Goal: Transaction & Acquisition: Purchase product/service

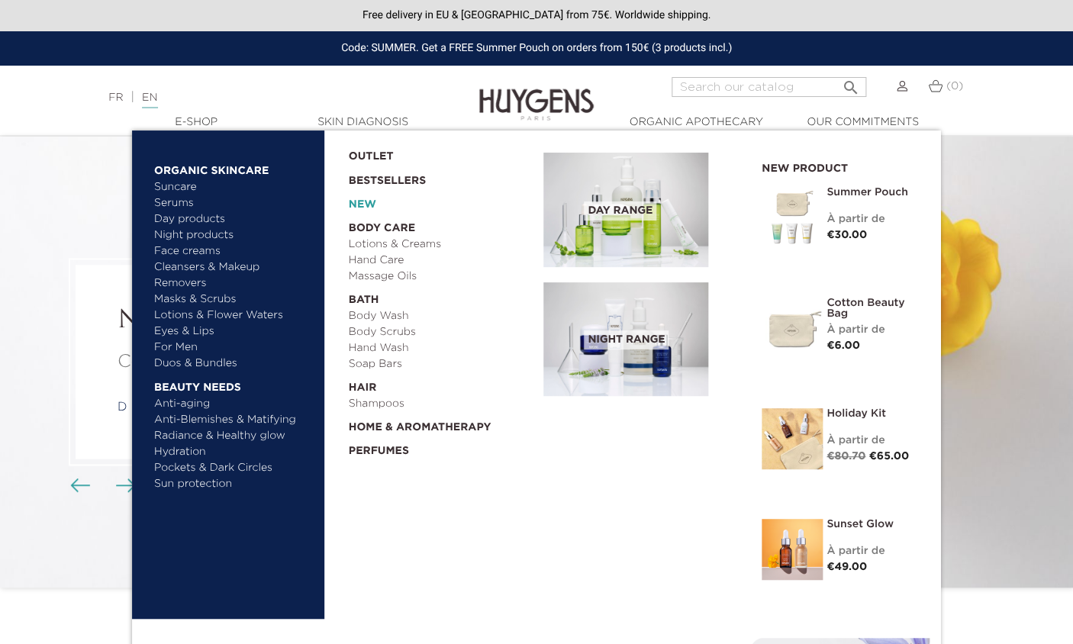
click at [364, 201] on link "New" at bounding box center [441, 201] width 185 height 24
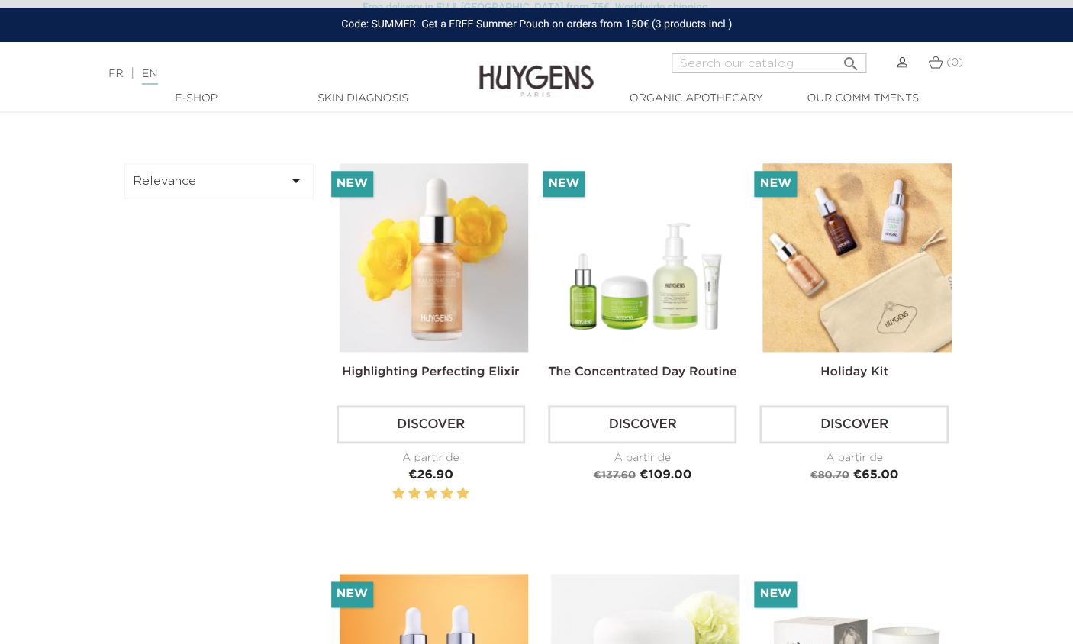
scroll to position [430, 0]
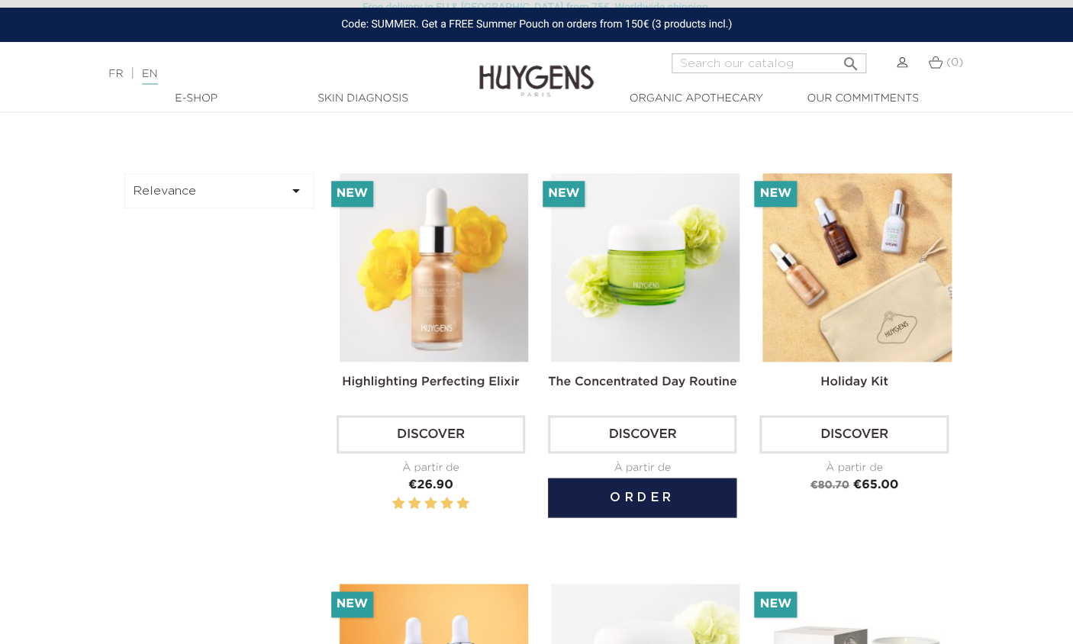
click at [602, 381] on link "The Concentrated Day Routine" at bounding box center [642, 382] width 188 height 12
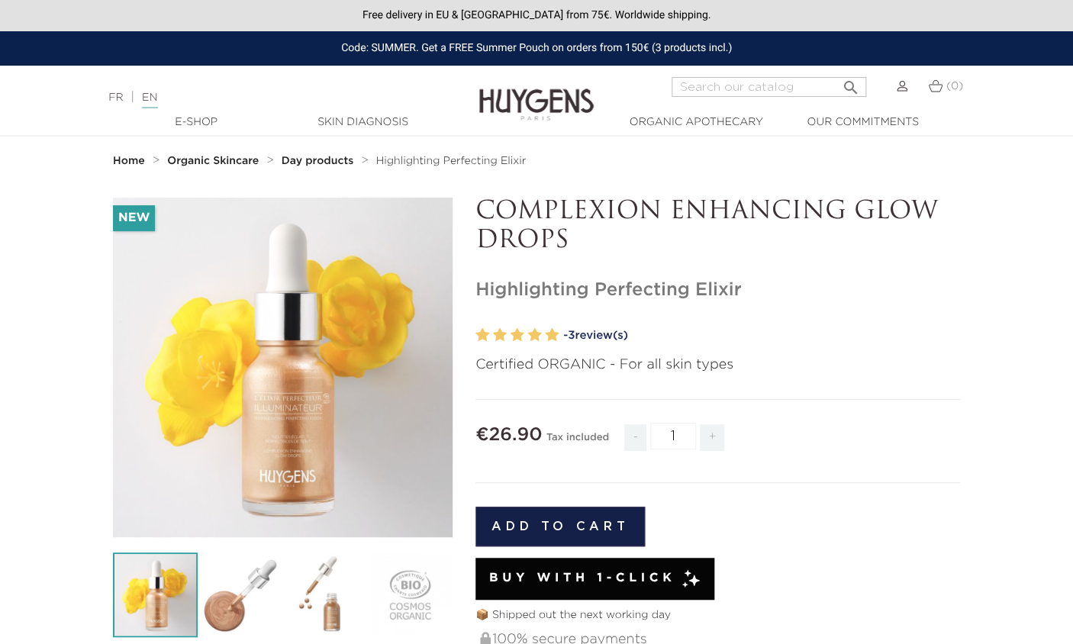
click at [904, 88] on img at bounding box center [902, 86] width 11 height 11
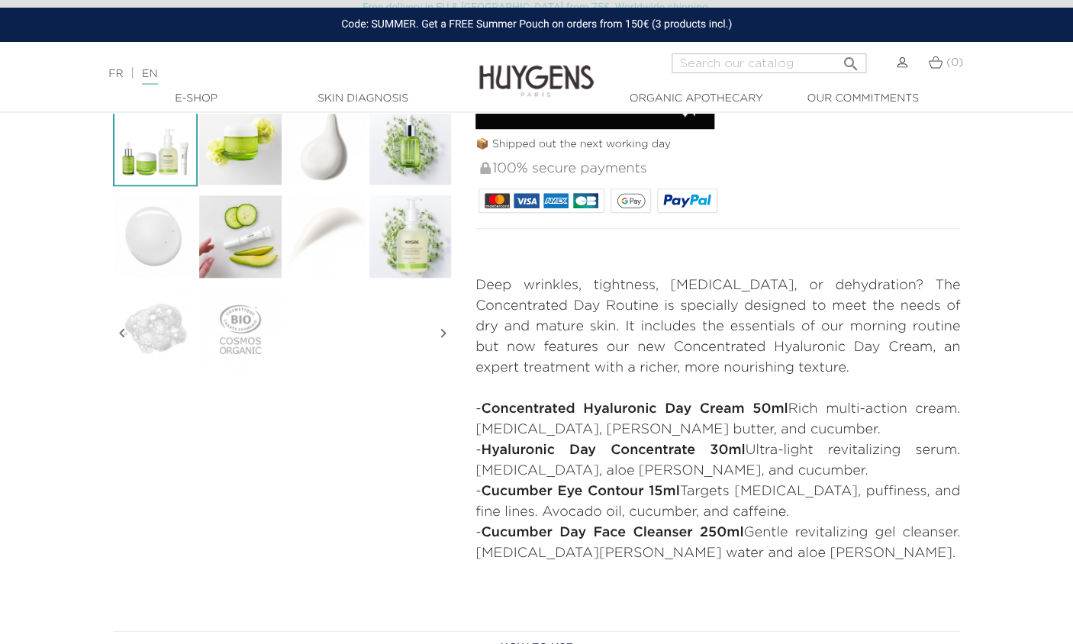
scroll to position [452, 0]
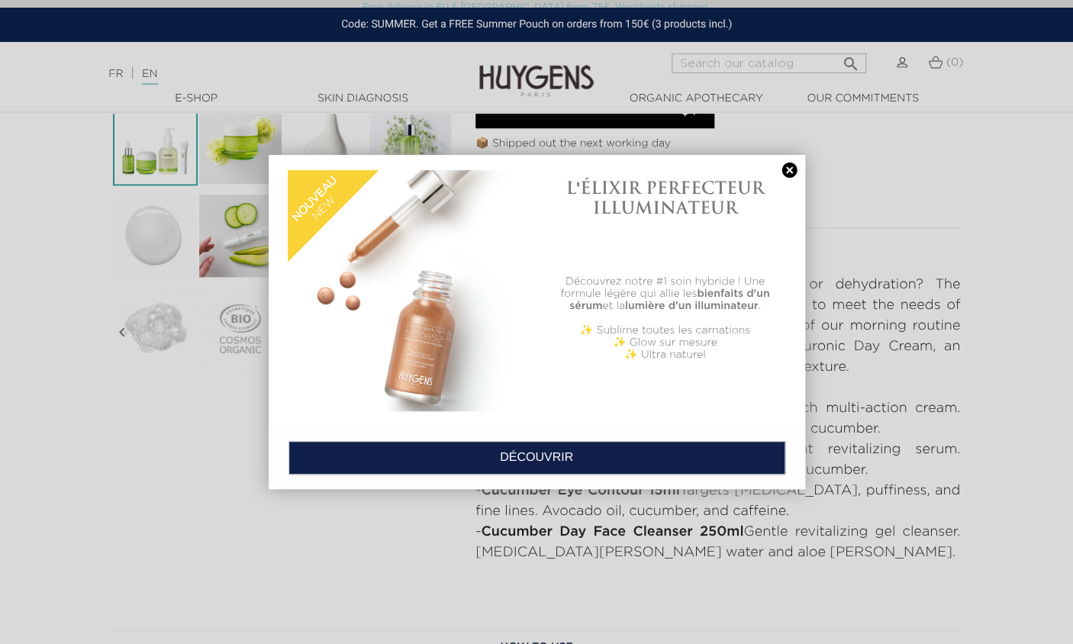
click at [789, 172] on link at bounding box center [789, 171] width 21 height 16
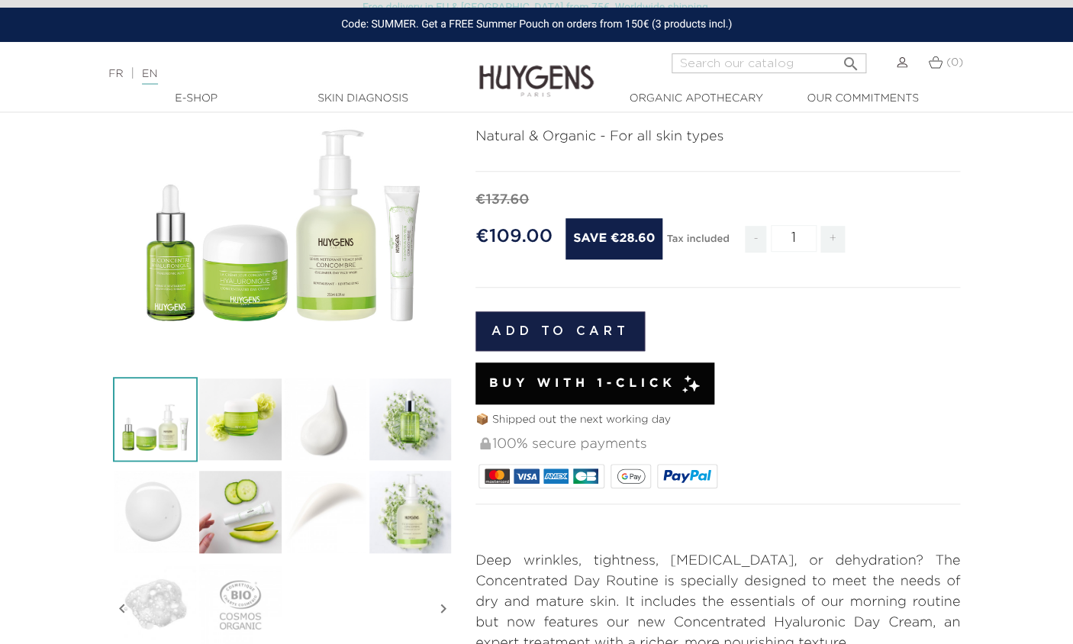
scroll to position [177, 0]
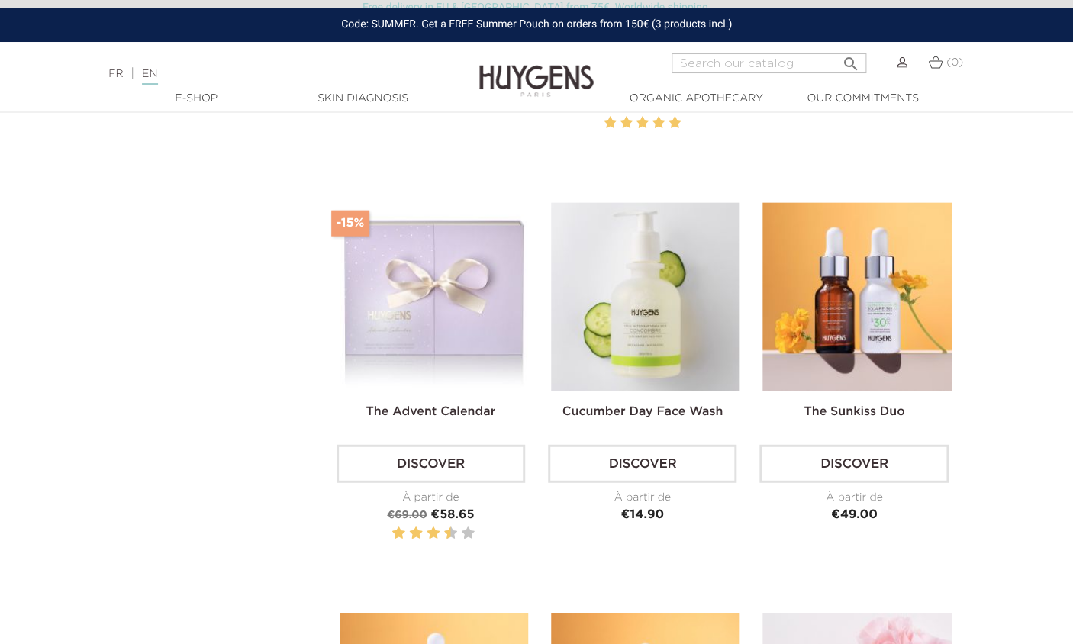
scroll to position [1224, 0]
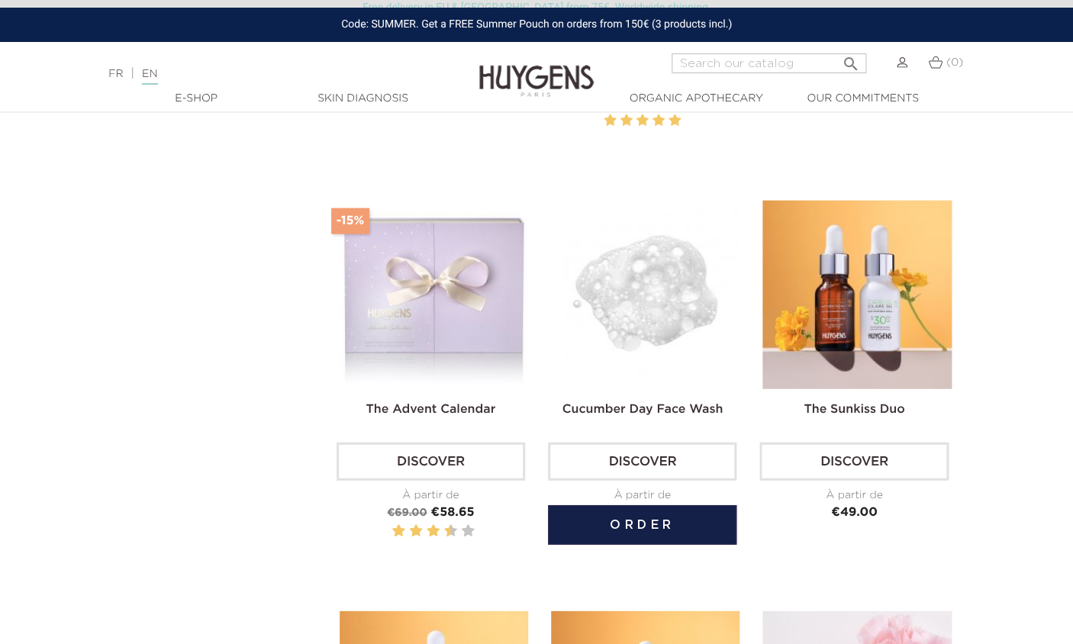
click at [652, 341] on img at bounding box center [645, 295] width 188 height 188
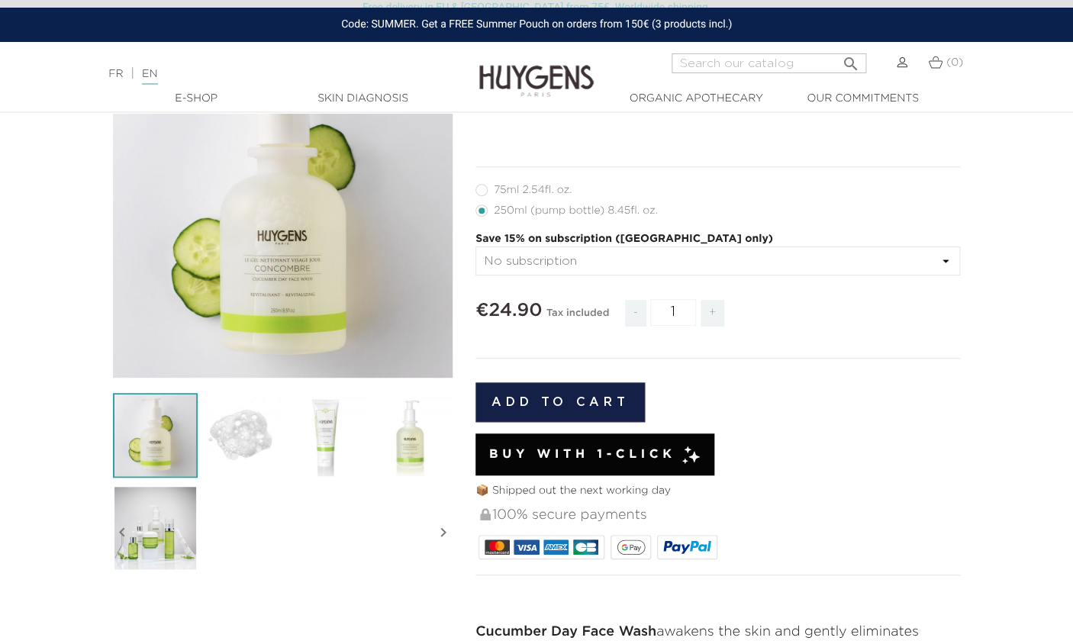
scroll to position [170, 0]
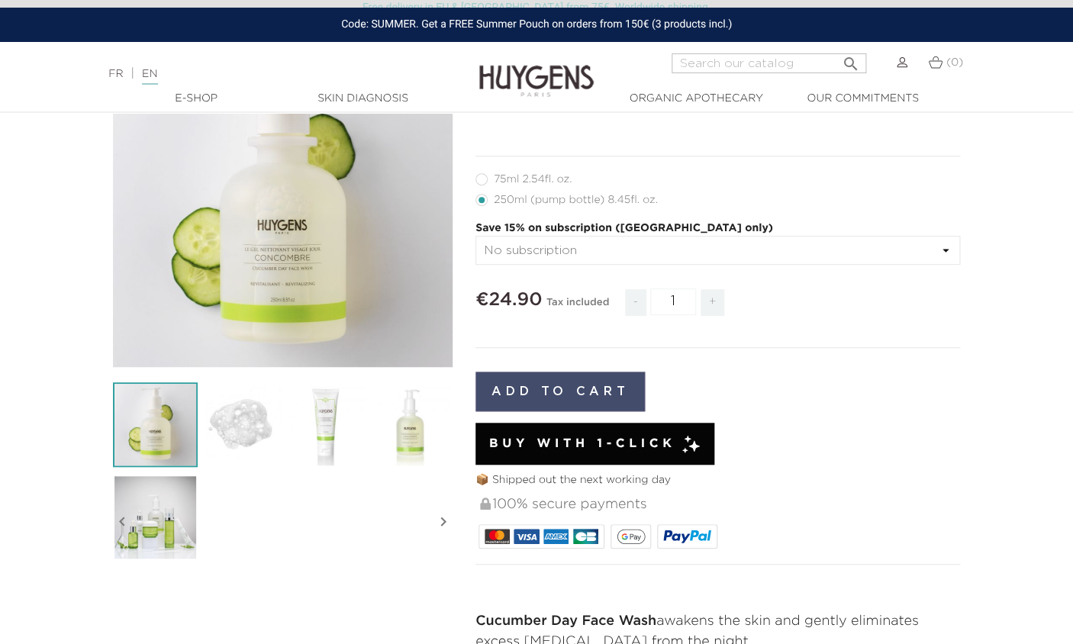
click at [571, 394] on button "Add to cart" at bounding box center [559, 392] width 169 height 40
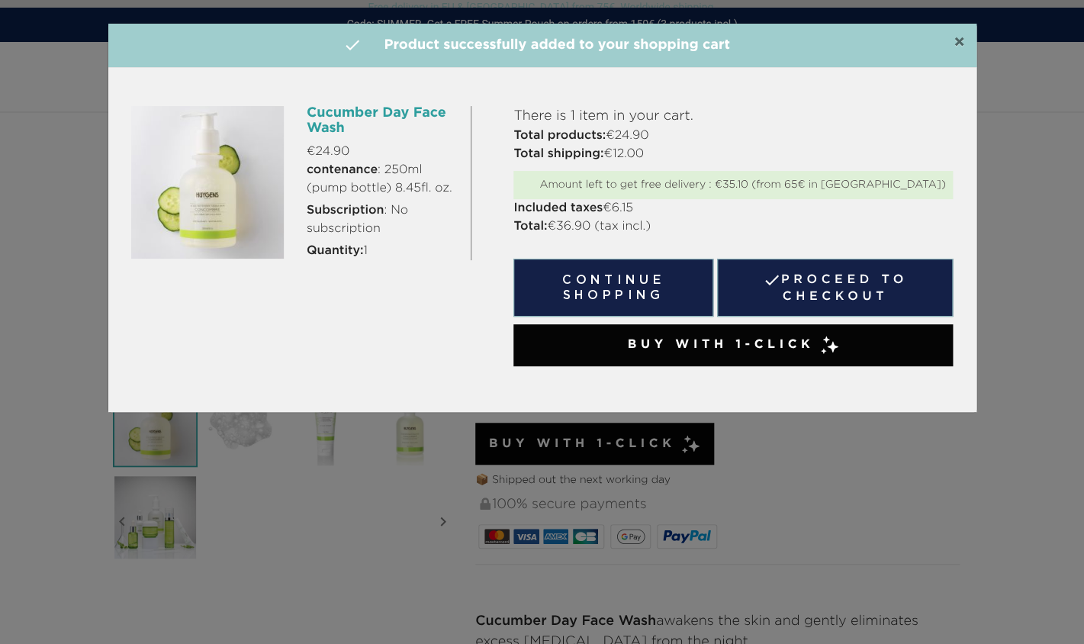
click at [961, 37] on span "×" at bounding box center [959, 43] width 11 height 18
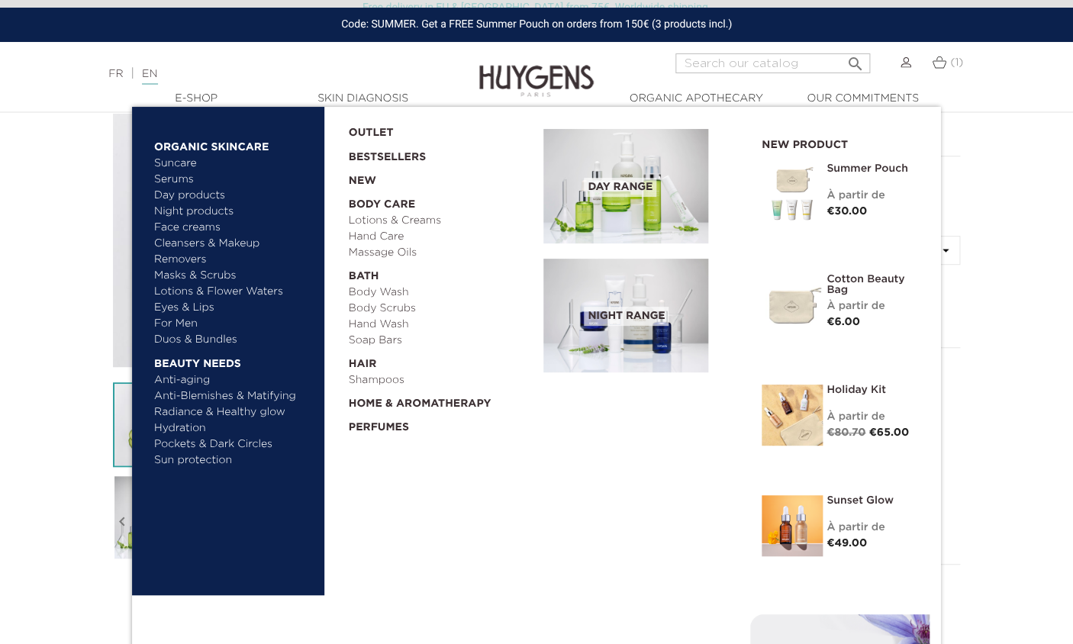
click at [215, 243] on link "Cleansers & Makeup Removers" at bounding box center [233, 252] width 159 height 32
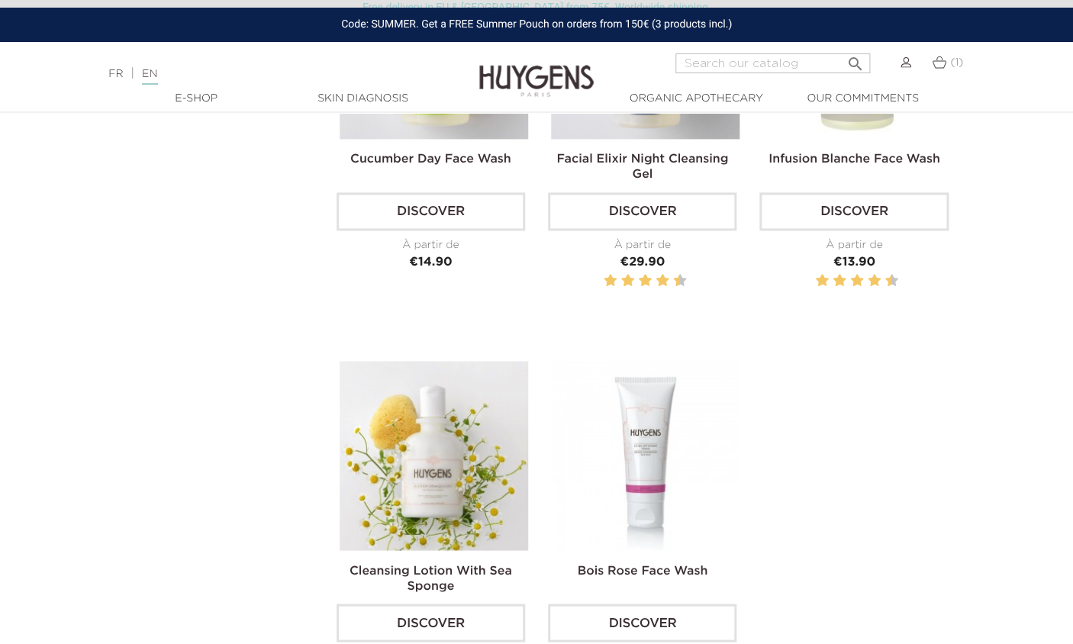
scroll to position [735, 0]
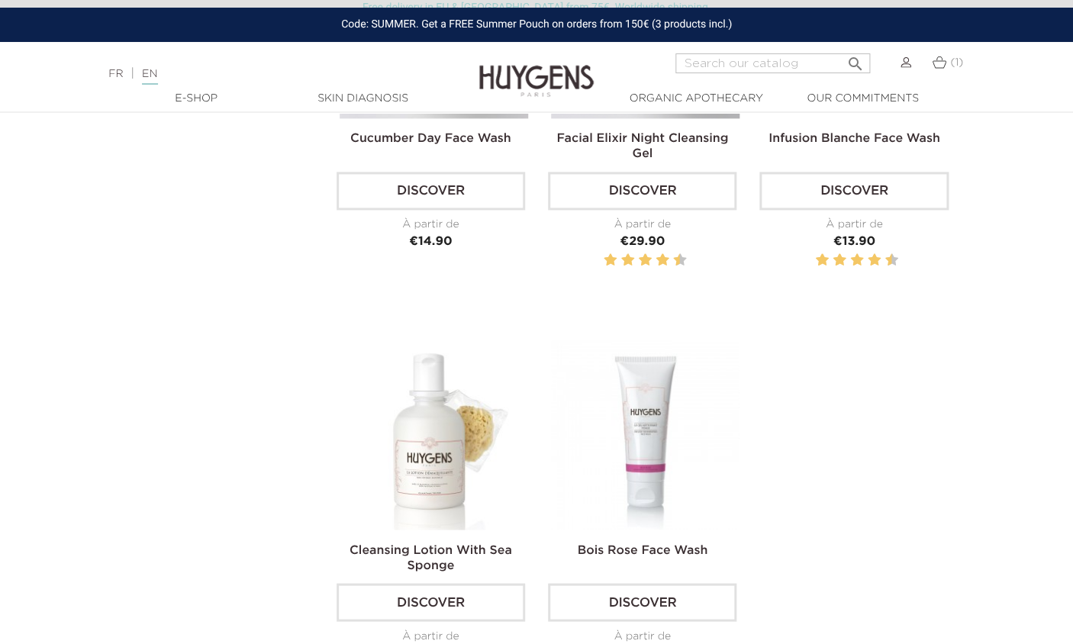
click at [413, 496] on img at bounding box center [434, 434] width 188 height 188
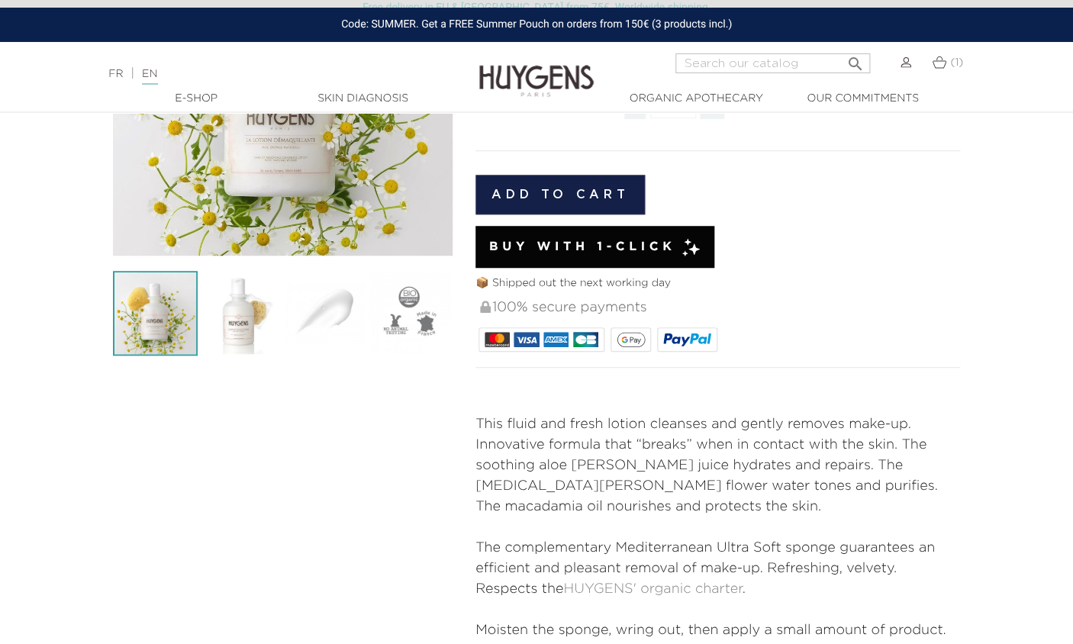
scroll to position [282, 0]
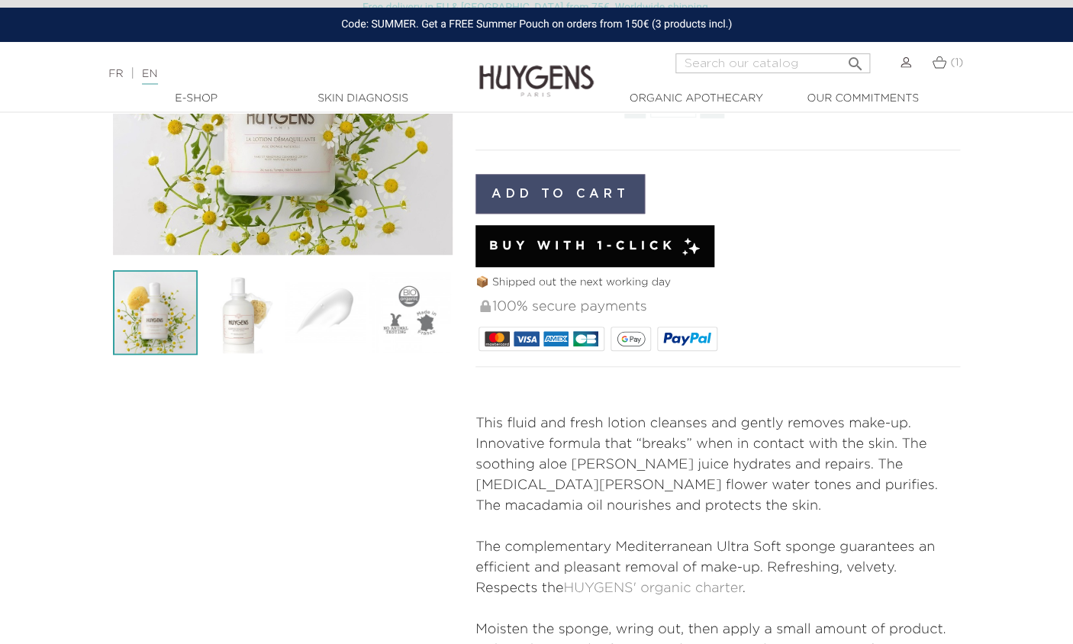
click at [545, 190] on button "Add to cart" at bounding box center [559, 194] width 169 height 40
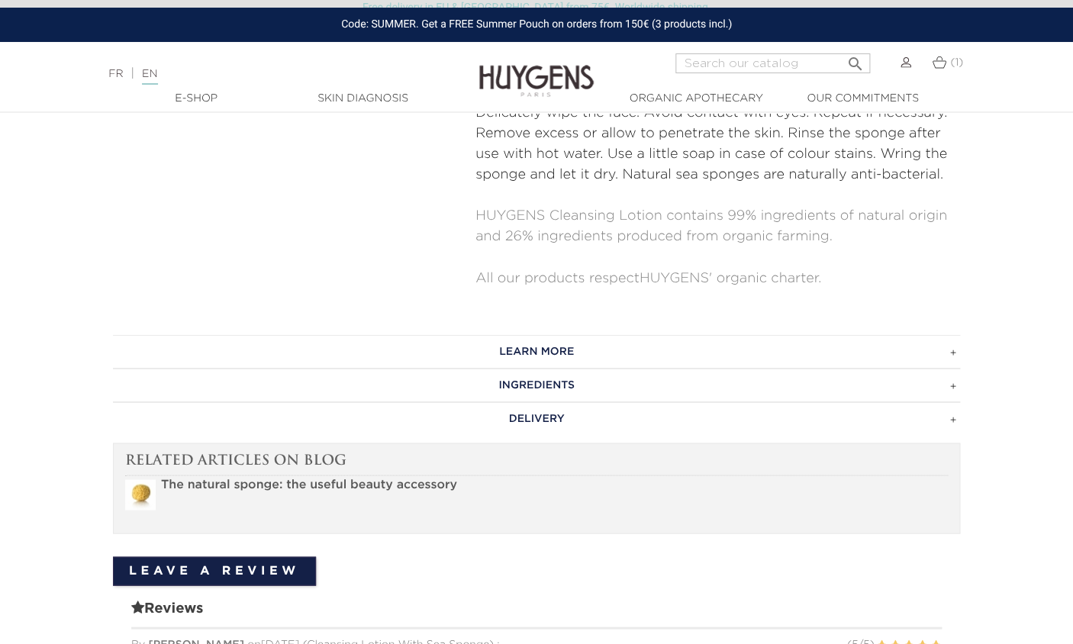
scroll to position [828, 0]
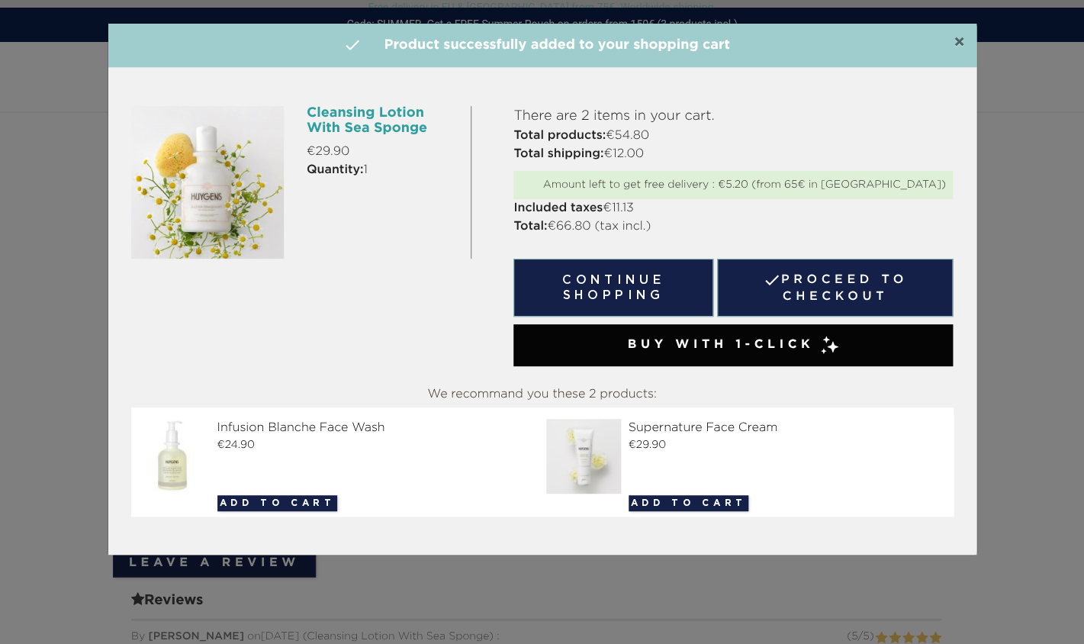
click at [963, 37] on span "×" at bounding box center [959, 43] width 11 height 18
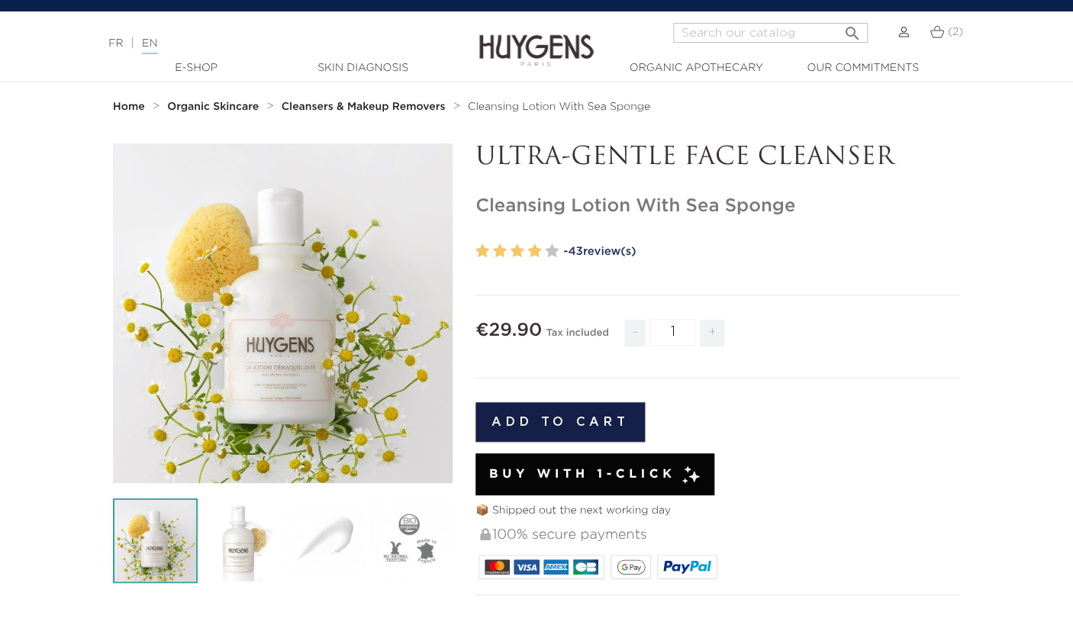
scroll to position [0, 0]
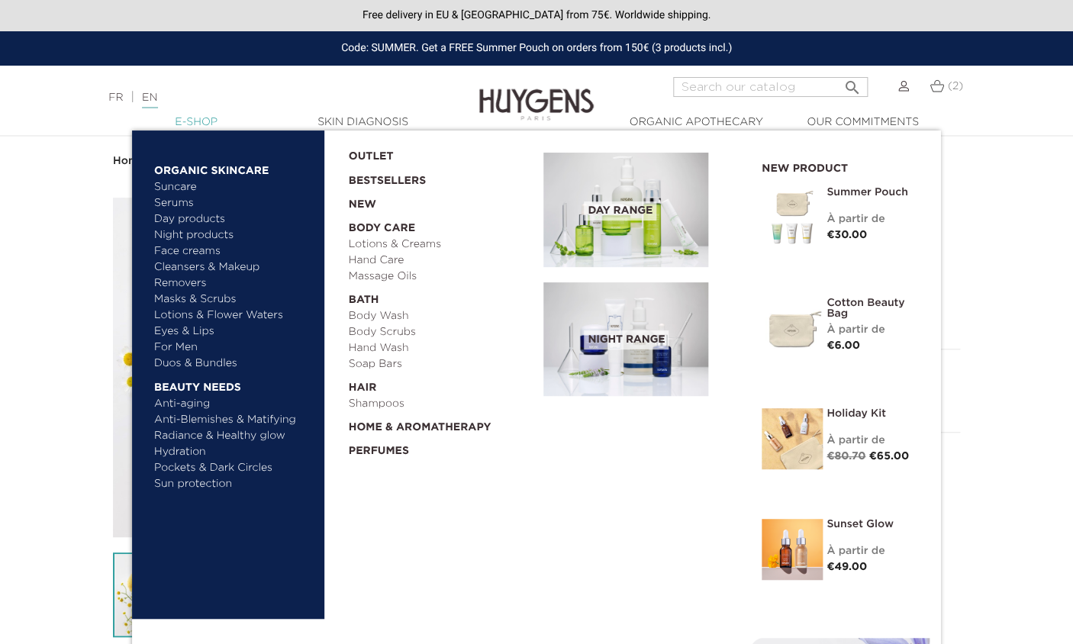
click at [188, 128] on link "  E-Shop" at bounding box center [196, 122] width 153 height 16
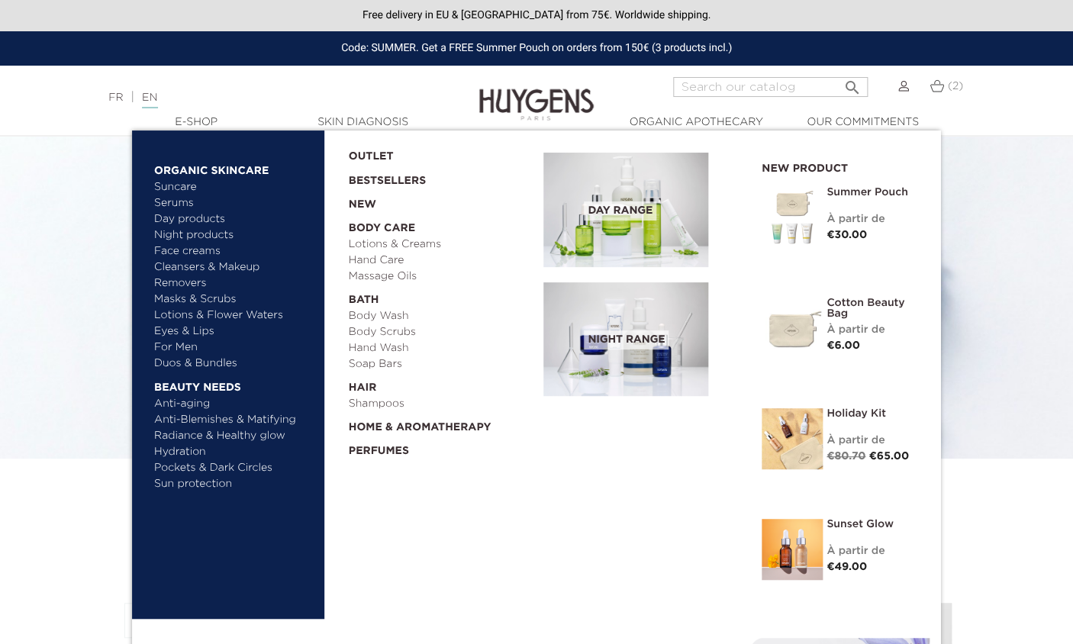
click at [180, 191] on link "Suncare" at bounding box center [233, 187] width 159 height 16
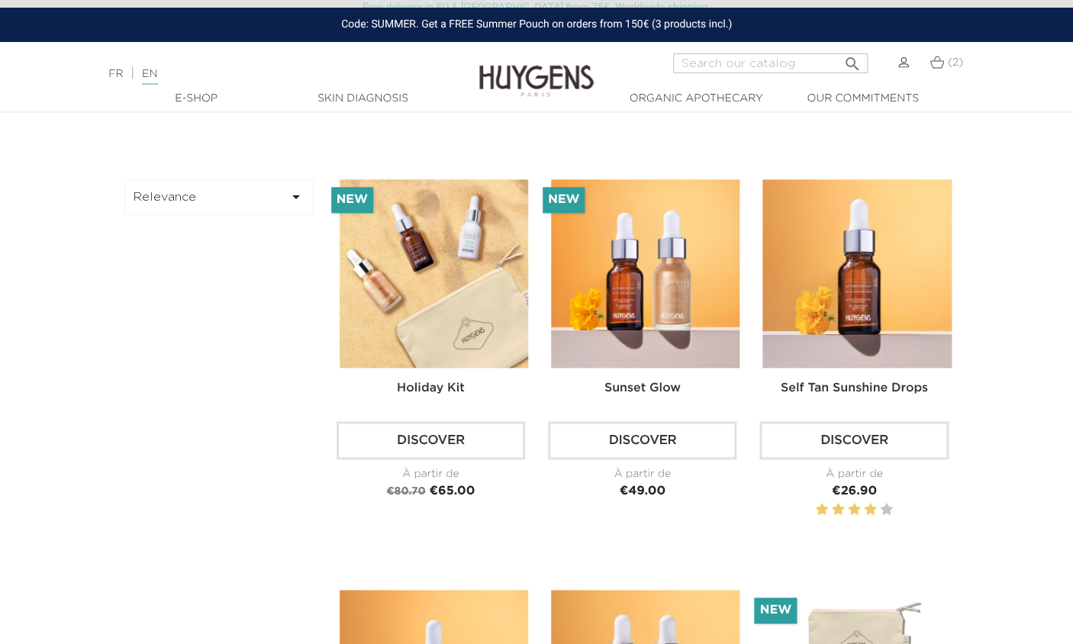
scroll to position [224, 0]
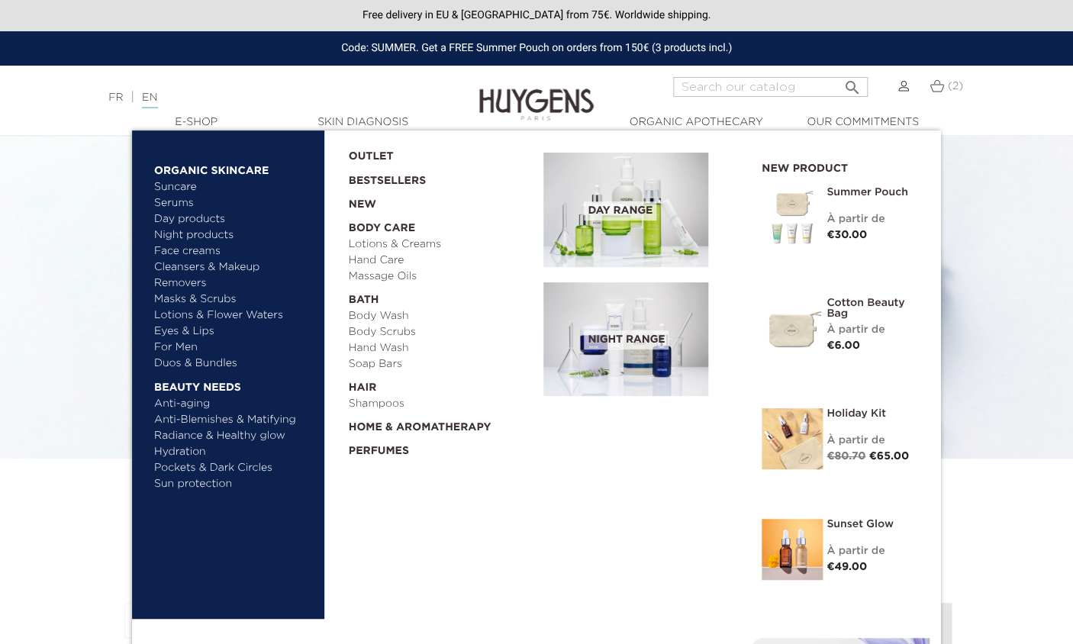
click at [193, 329] on link "Eyes & Lips" at bounding box center [233, 332] width 159 height 16
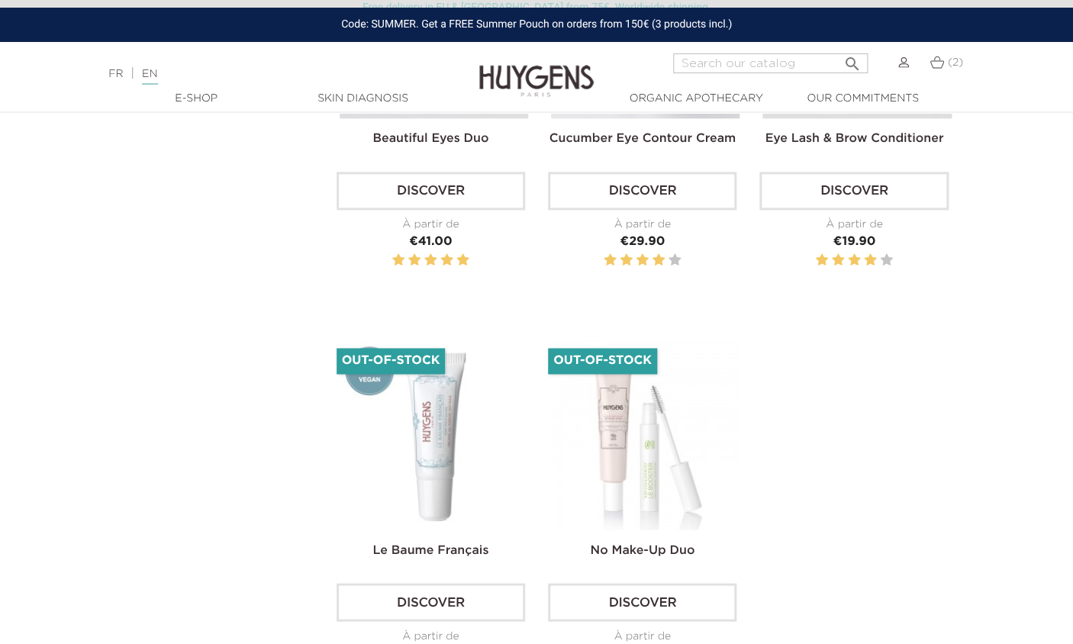
scroll to position [690, 0]
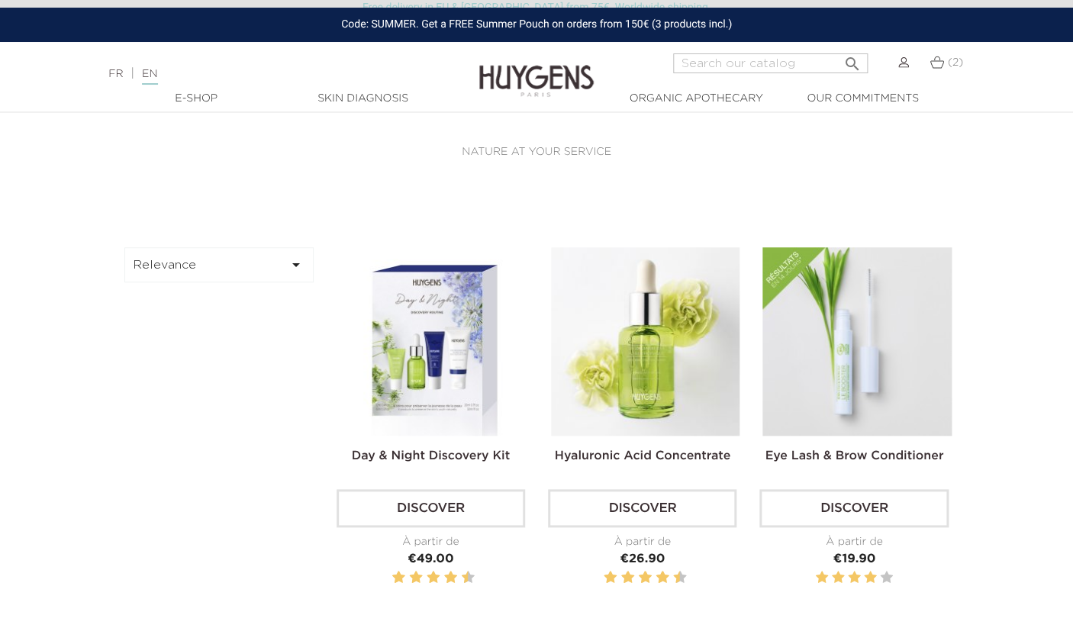
scroll to position [358, 0]
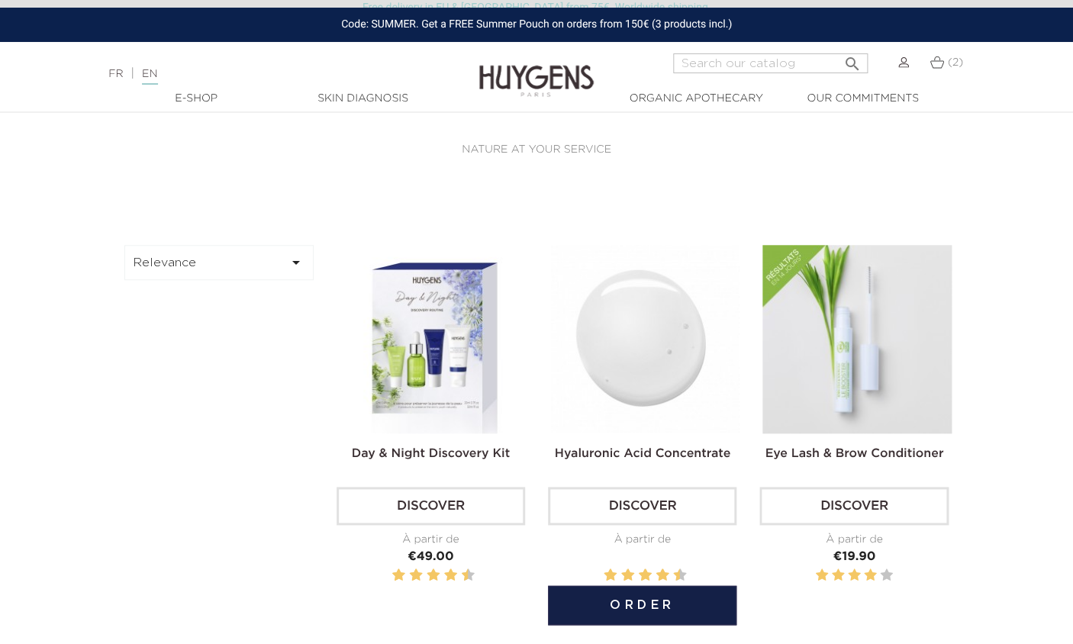
click at [636, 447] on h2 "Hyaluronic Acid Concentrate" at bounding box center [642, 460] width 188 height 31
click at [617, 515] on link "Discover" at bounding box center [642, 506] width 188 height 38
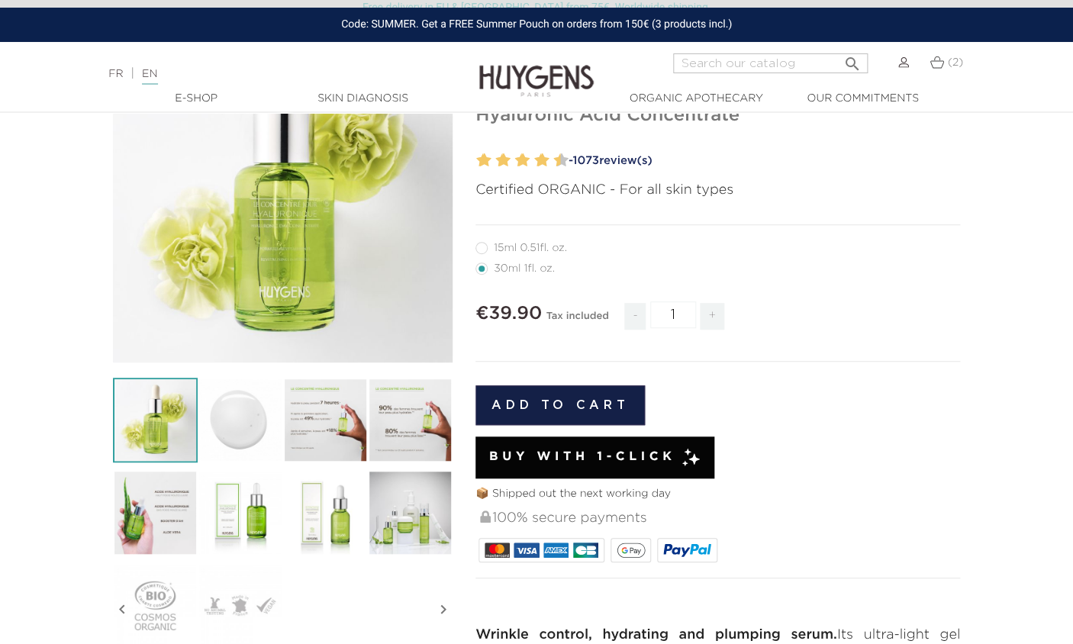
scroll to position [175, 0]
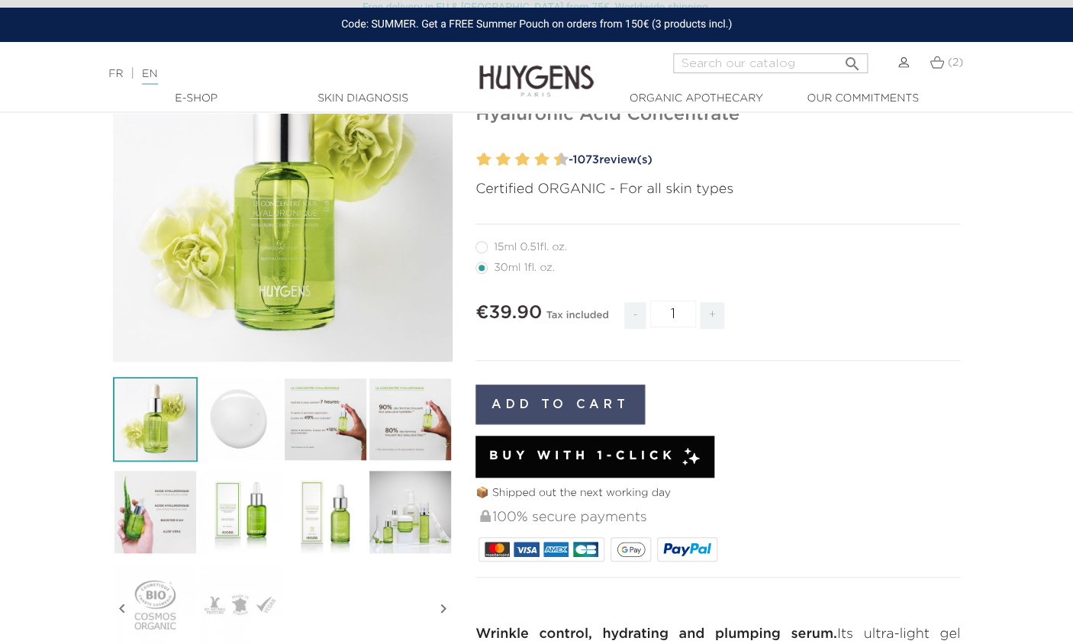
click at [520, 402] on button "Add to cart" at bounding box center [559, 405] width 169 height 40
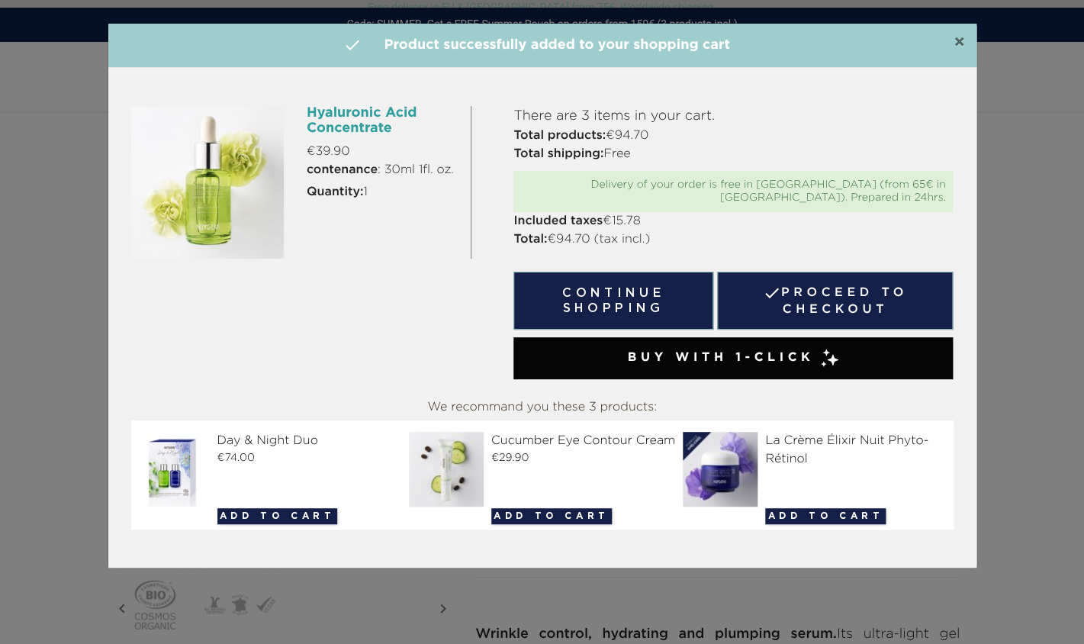
click at [961, 44] on span "×" at bounding box center [959, 43] width 11 height 18
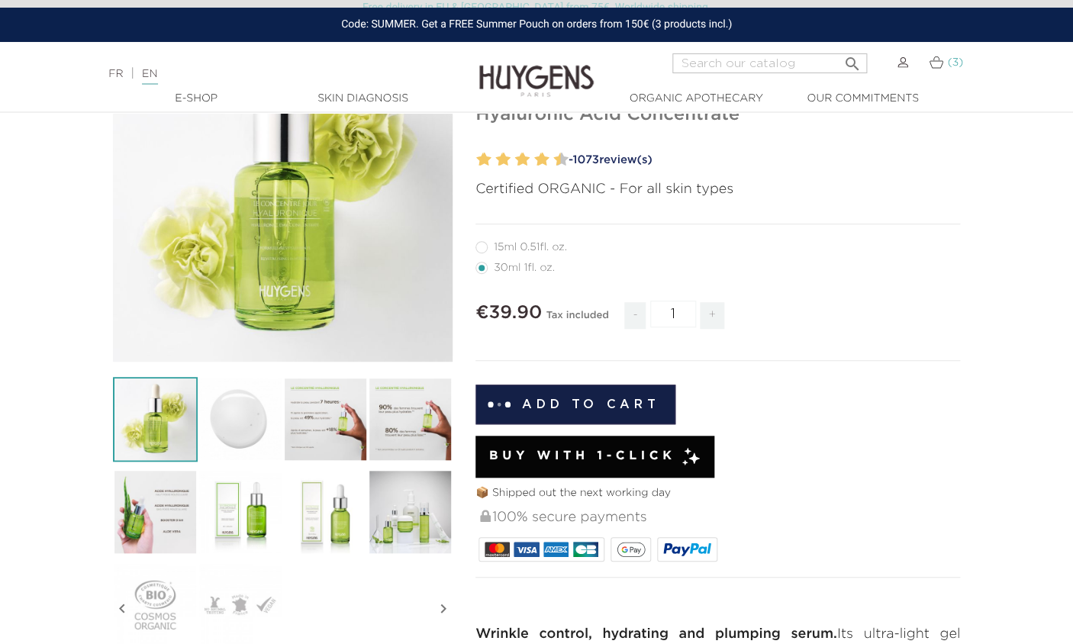
click at [941, 60] on img at bounding box center [936, 62] width 14 height 13
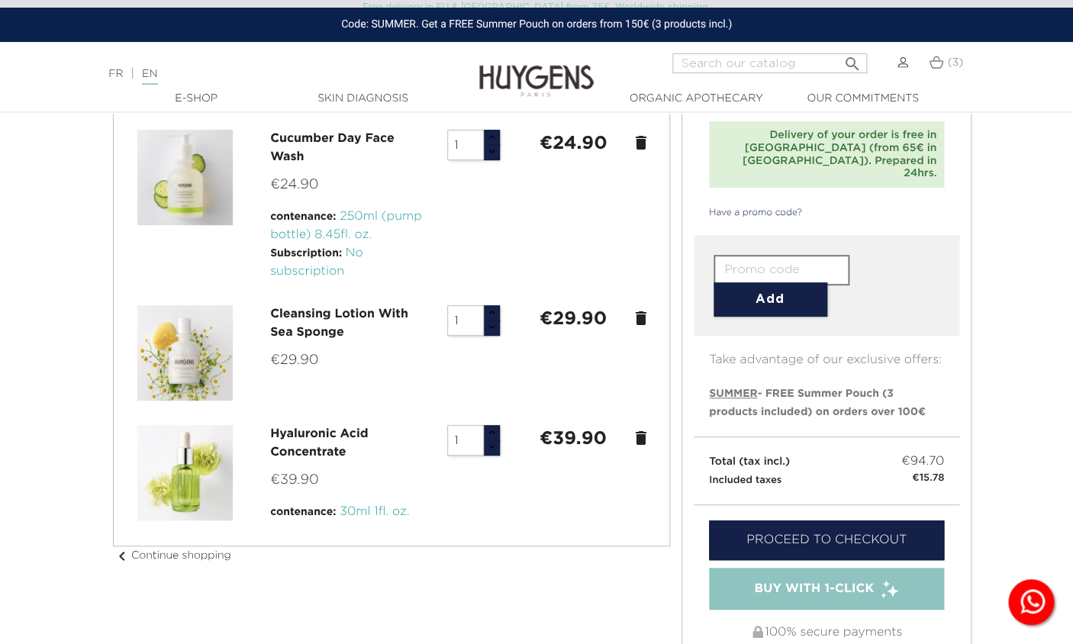
scroll to position [130, 0]
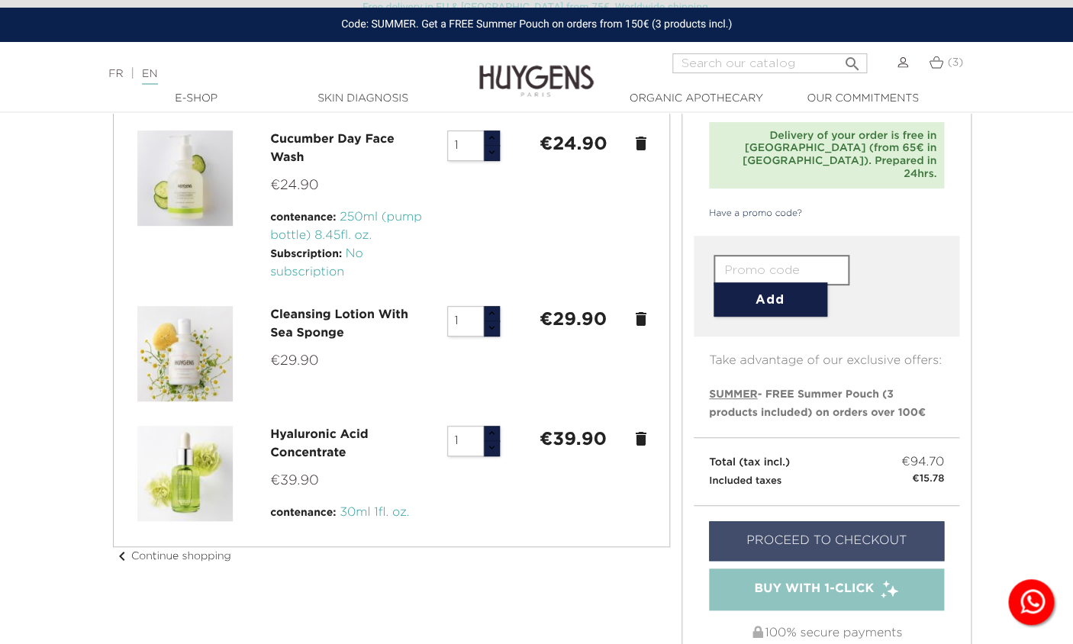
click at [732, 521] on link "Proceed to checkout" at bounding box center [826, 541] width 235 height 40
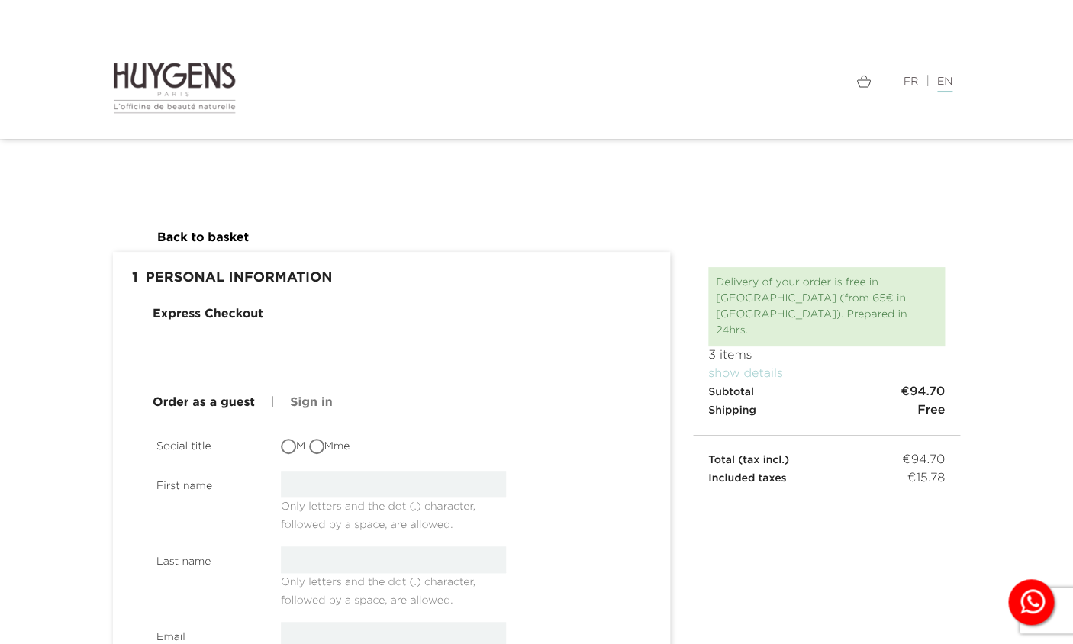
click at [316, 445] on input "Mme" at bounding box center [318, 447] width 15 height 15
radio input "true"
click at [307, 486] on input "text" at bounding box center [394, 484] width 226 height 27
type input "[PERSON_NAME]"
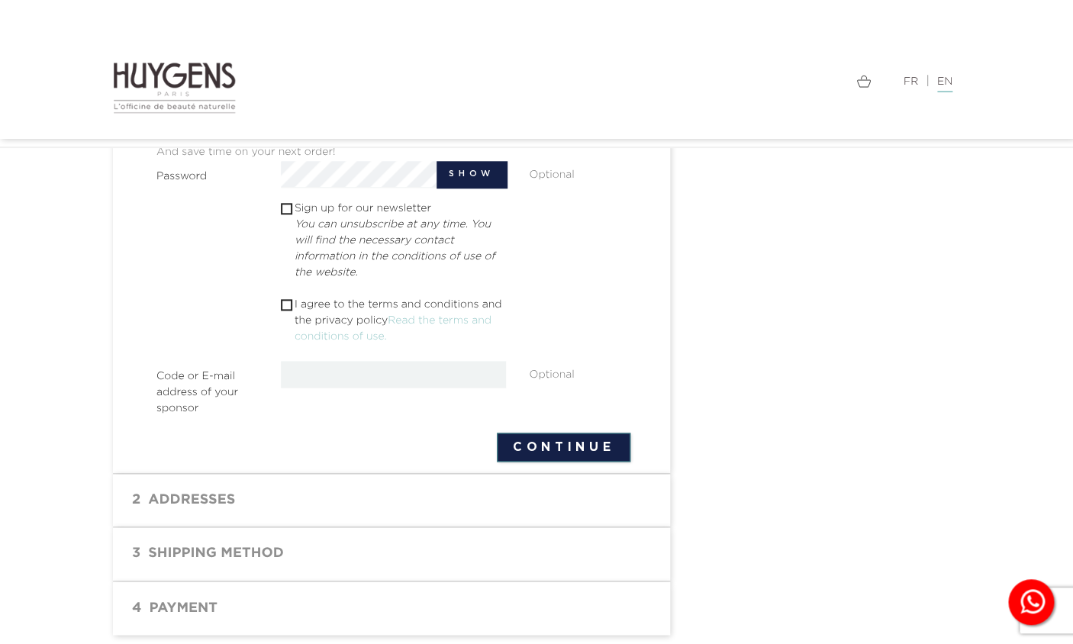
scroll to position [546, 0]
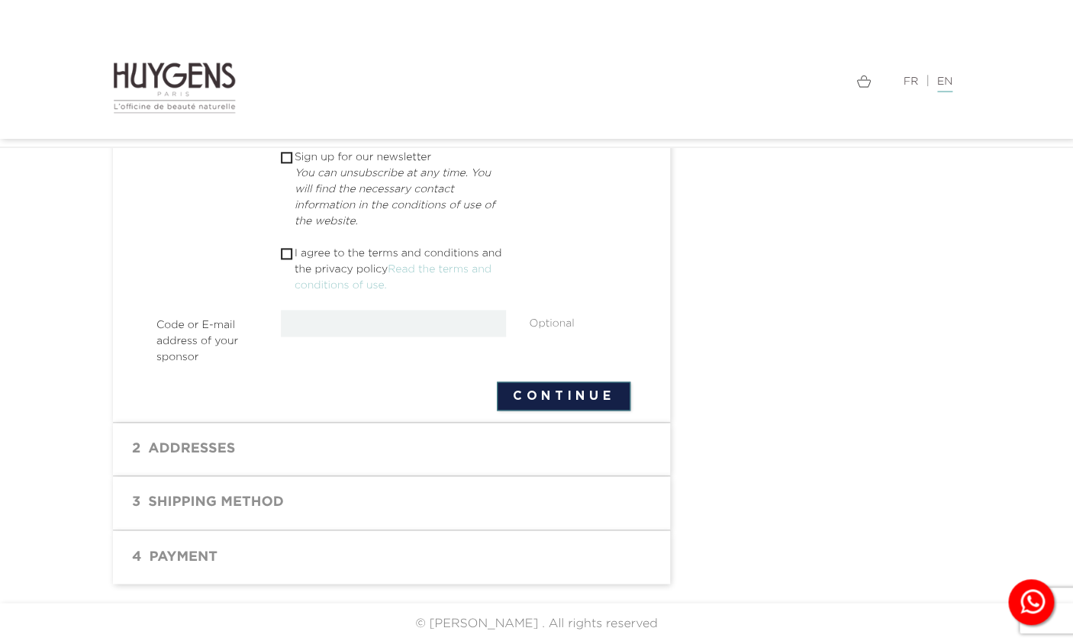
type input "[PERSON_NAME][EMAIL_ADDRESS][DOMAIN_NAME]"
click at [228, 443] on h1 "2 Addresses" at bounding box center [391, 449] width 534 height 31
click at [553, 399] on button "Continue" at bounding box center [564, 396] width 134 height 29
click at [288, 254] on input "checkbox" at bounding box center [286, 254] width 10 height 10
checkbox input "true"
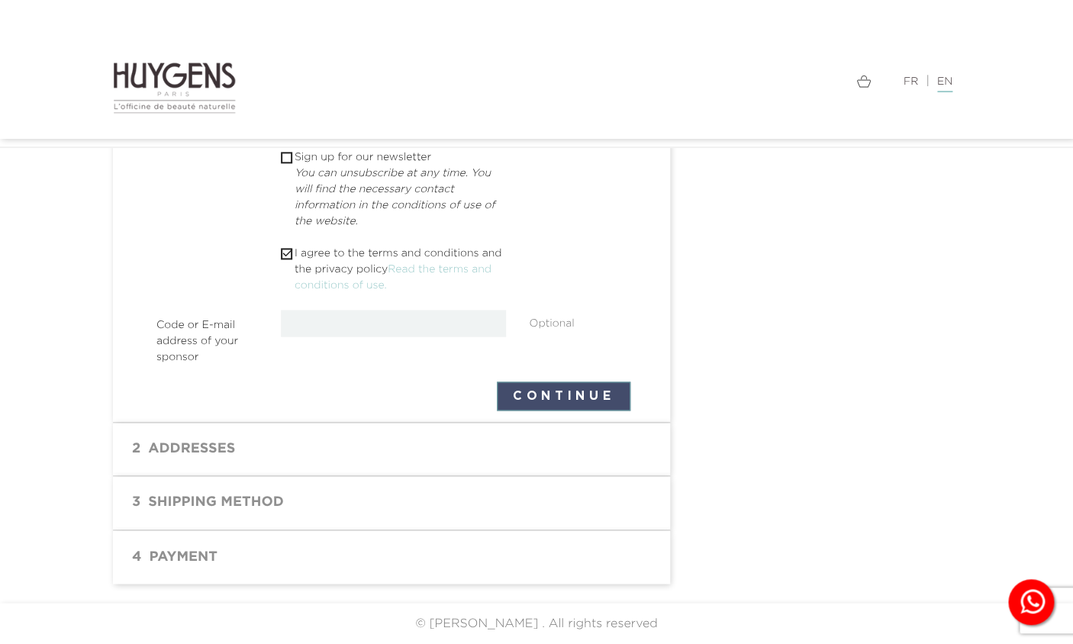
click at [523, 391] on button "Continue" at bounding box center [564, 396] width 134 height 29
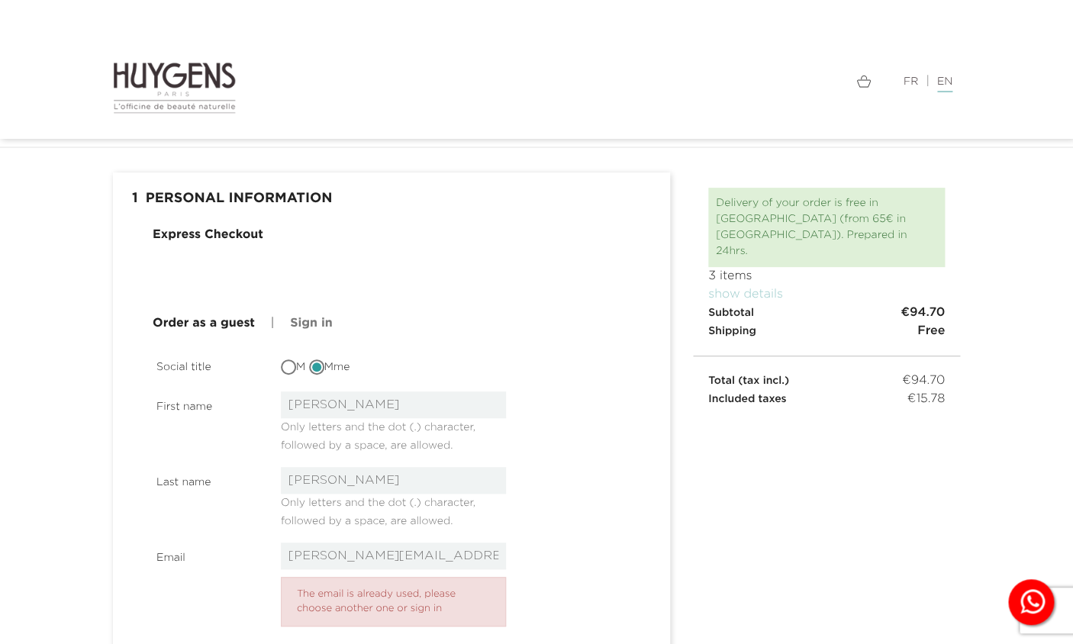
scroll to position [40, 0]
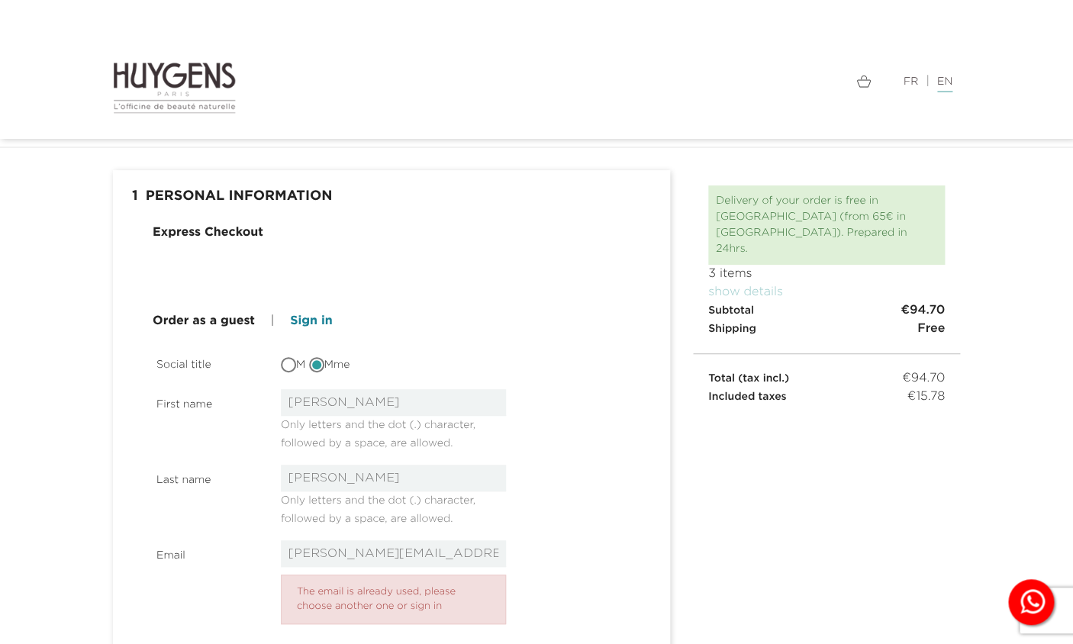
click at [317, 319] on link "Sign in" at bounding box center [311, 321] width 42 height 18
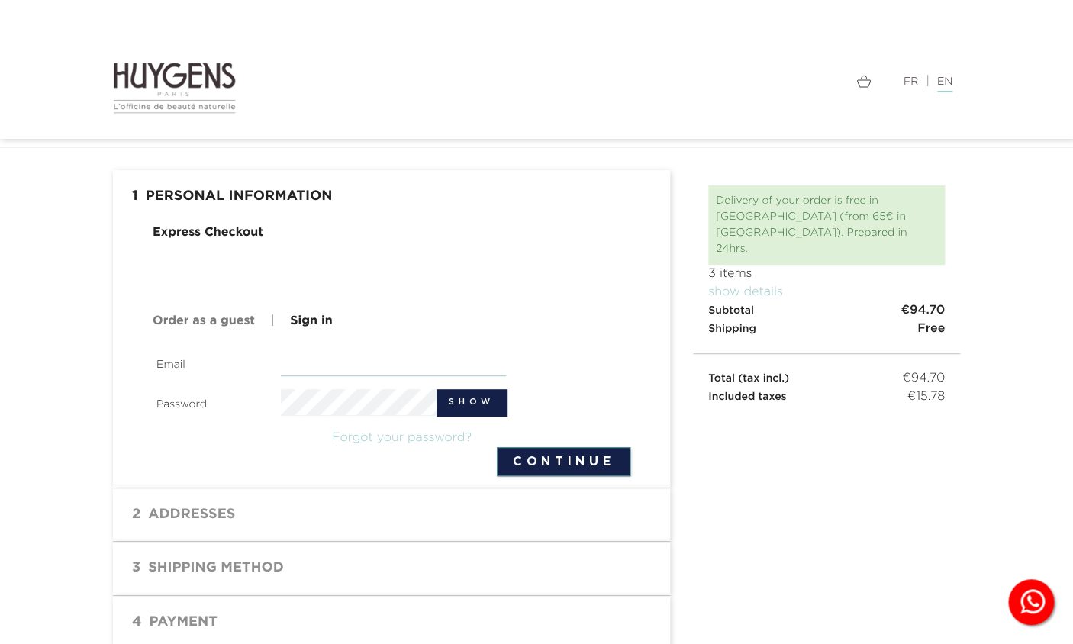
click at [330, 366] on input "email" at bounding box center [394, 362] width 226 height 27
type input "[PERSON_NAME][EMAIL_ADDRESS][DOMAIN_NAME]"
click at [329, 366] on input "[PERSON_NAME][EMAIL_ADDRESS][DOMAIN_NAME]" at bounding box center [394, 362] width 226 height 27
drag, startPoint x: 447, startPoint y: 366, endPoint x: 89, endPoint y: 368, distance: 357.9
click at [281, 368] on input "[PERSON_NAME][EMAIL_ADDRESS][DOMAIN_NAME]" at bounding box center [394, 362] width 226 height 27
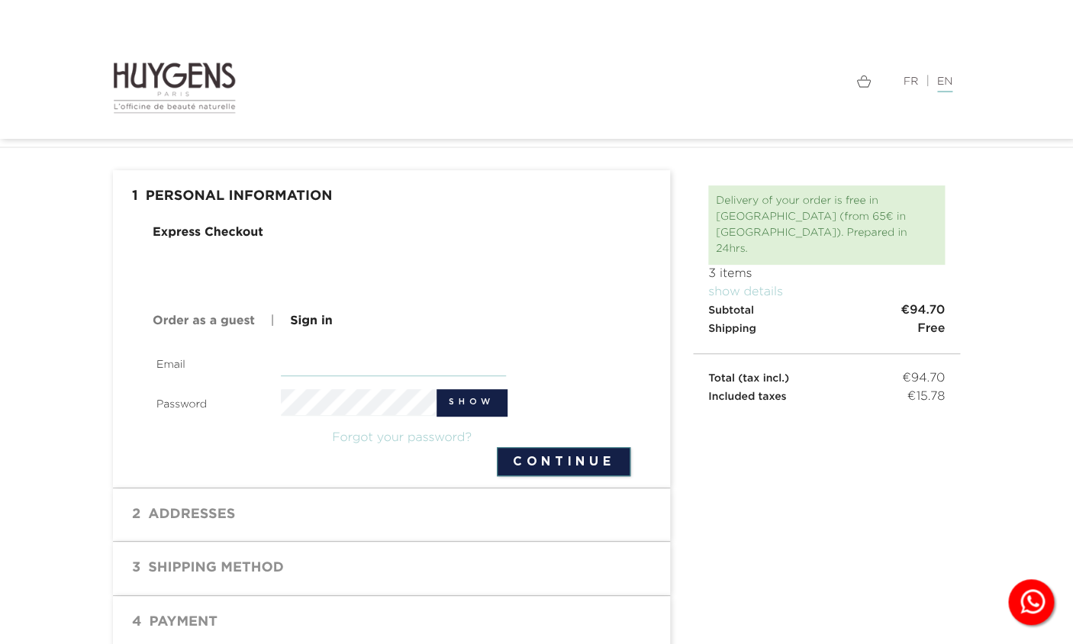
click at [300, 365] on input "email" at bounding box center [394, 362] width 226 height 27
type input "[PERSON_NAME][EMAIL_ADDRESS][DOMAIN_NAME]"
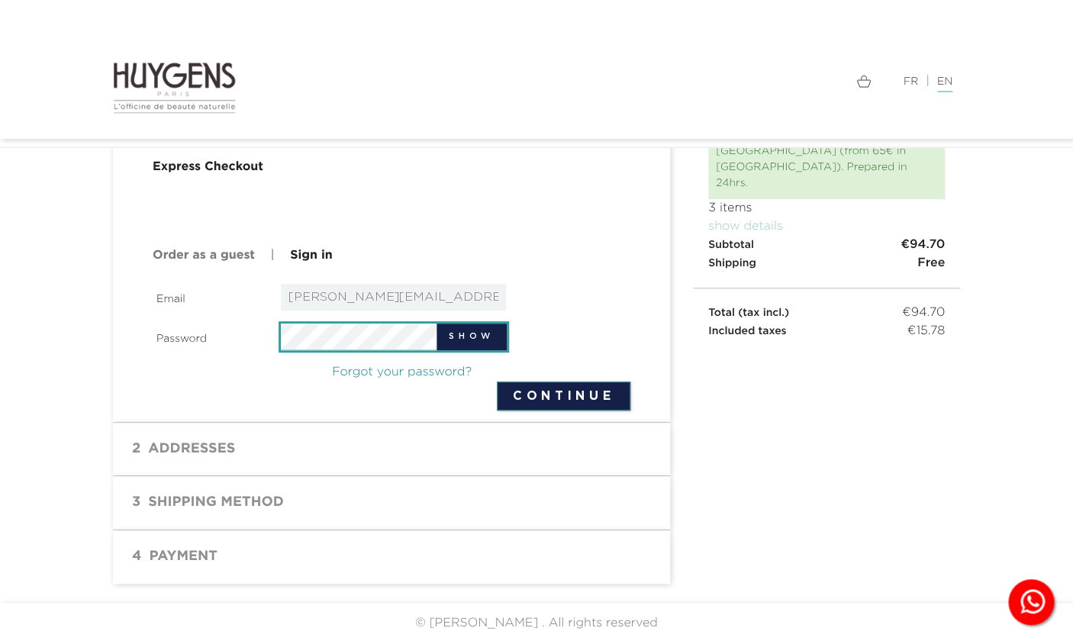
scroll to position [0, 0]
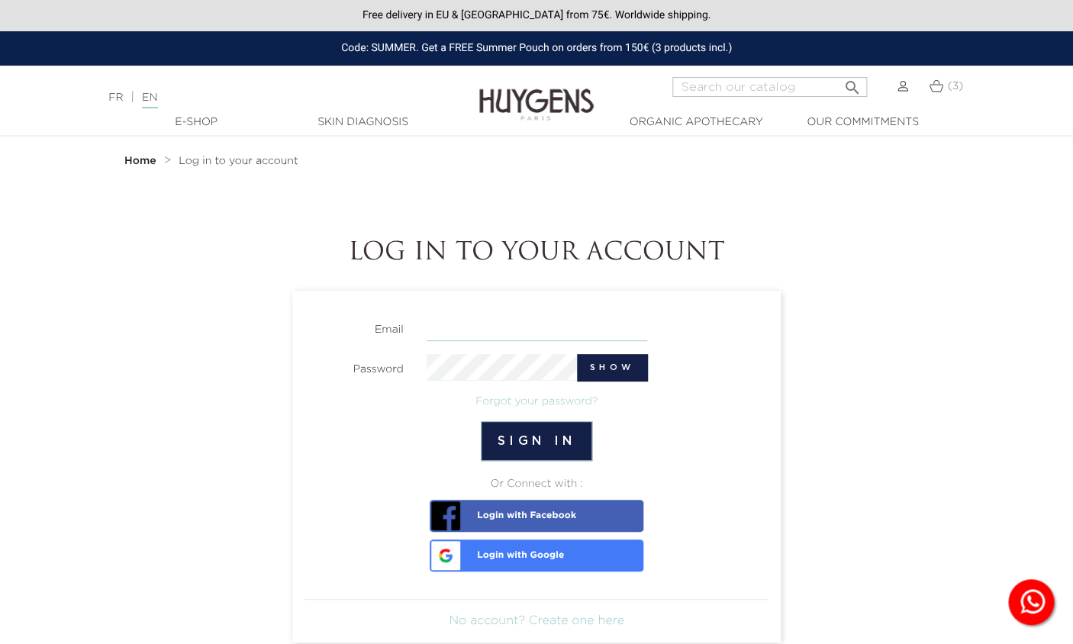
click at [472, 335] on input "email" at bounding box center [537, 327] width 221 height 27
type input "richard.mathilde@gmail.com"
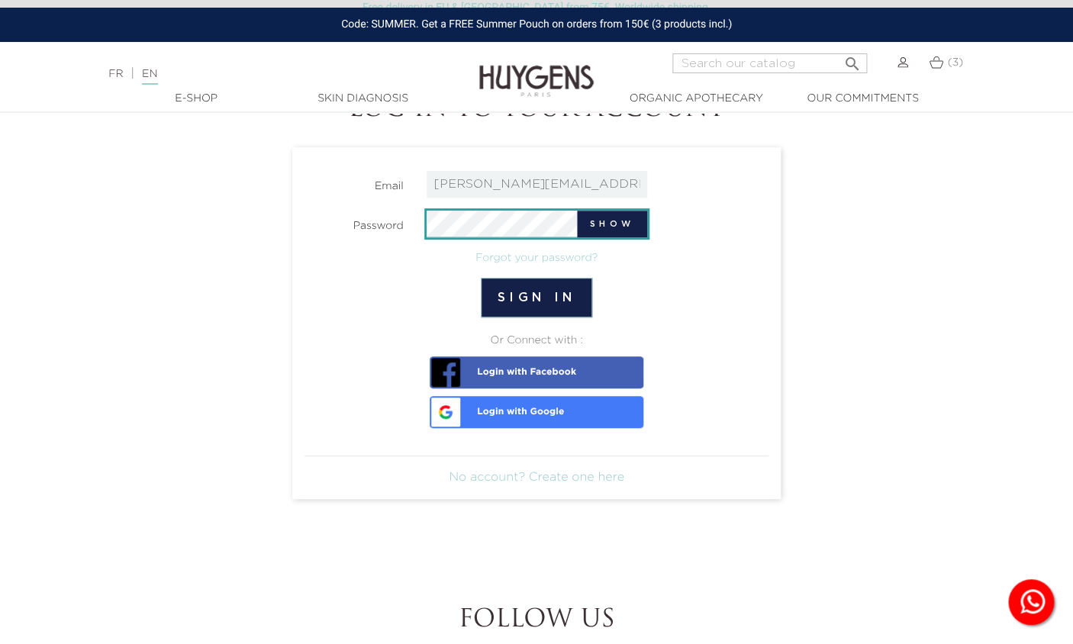
scroll to position [14, 0]
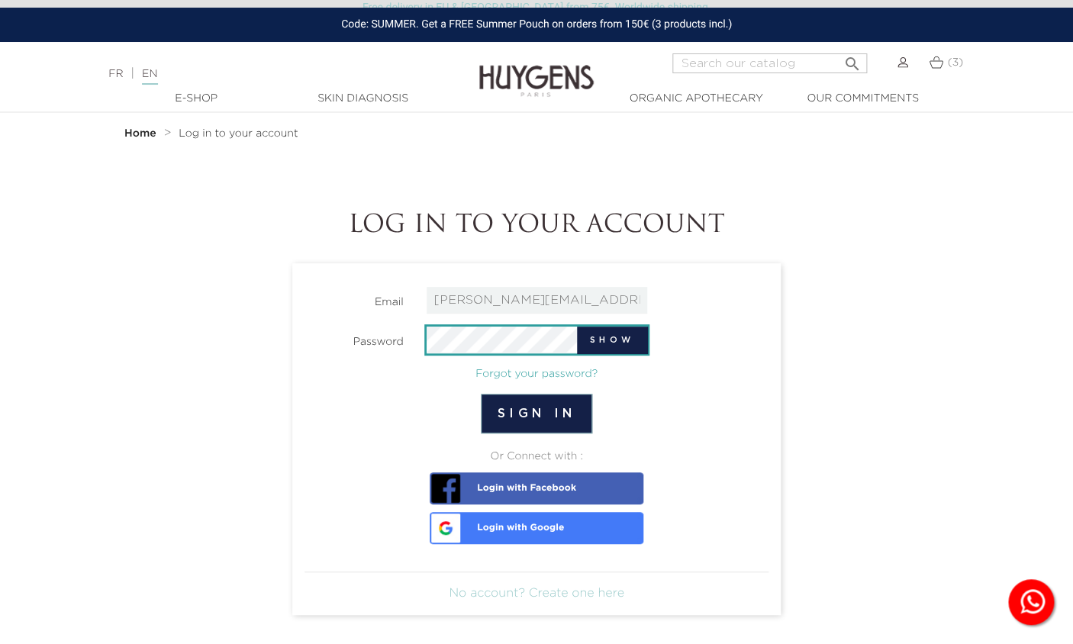
click at [527, 375] on link "Forgot your password?" at bounding box center [536, 374] width 122 height 11
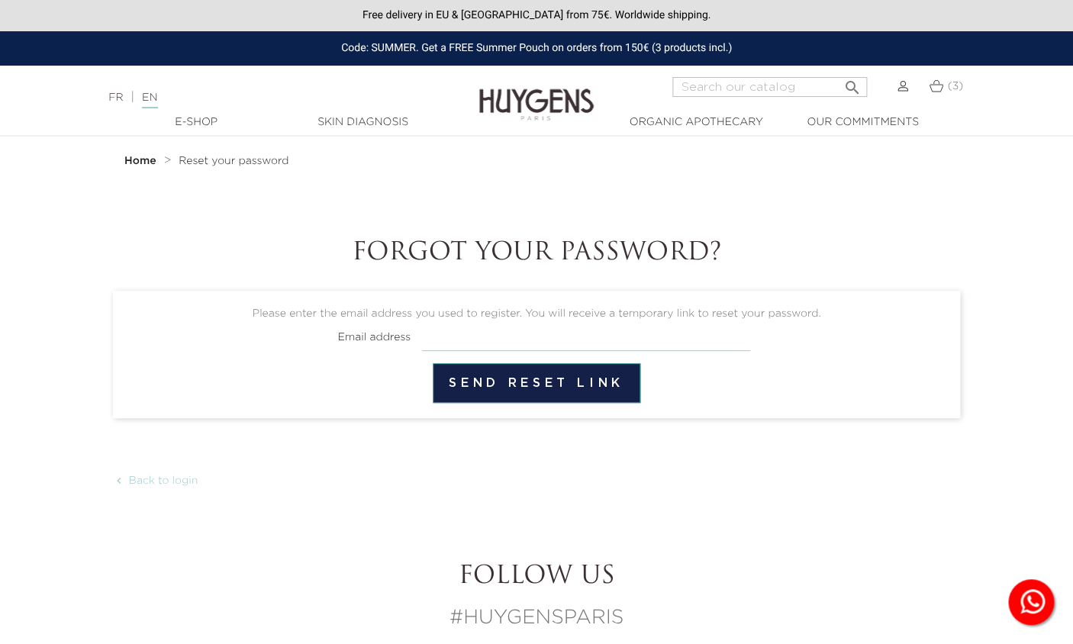
click at [501, 344] on input "email" at bounding box center [586, 336] width 328 height 29
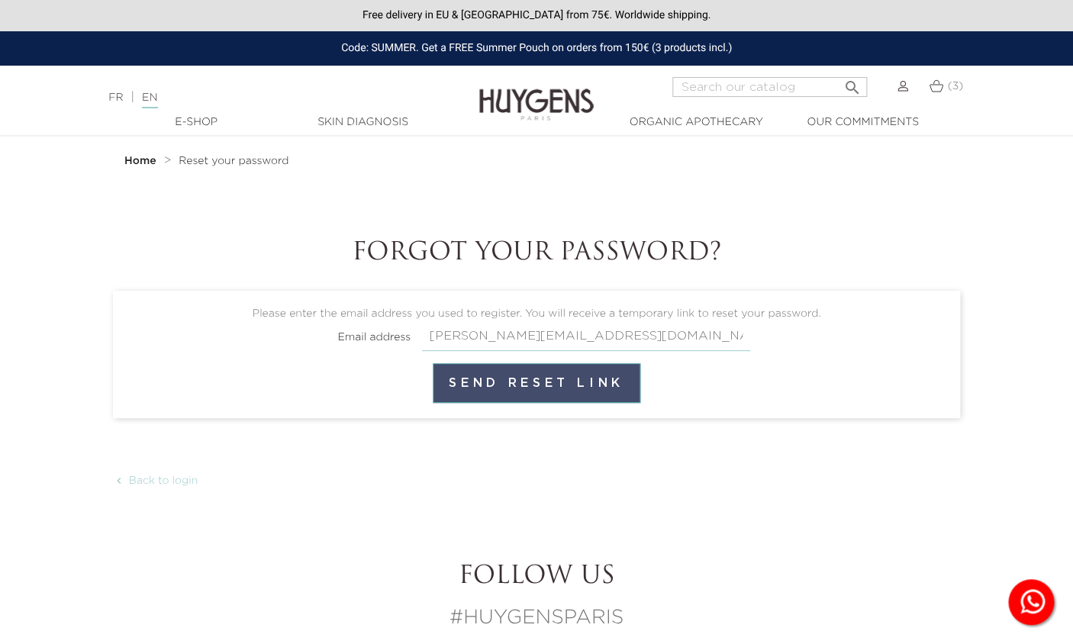
type input "richard.mathilde@gmail.com"
click at [491, 388] on button "Send reset link" at bounding box center [536, 383] width 207 height 40
